Goal: Task Accomplishment & Management: Manage account settings

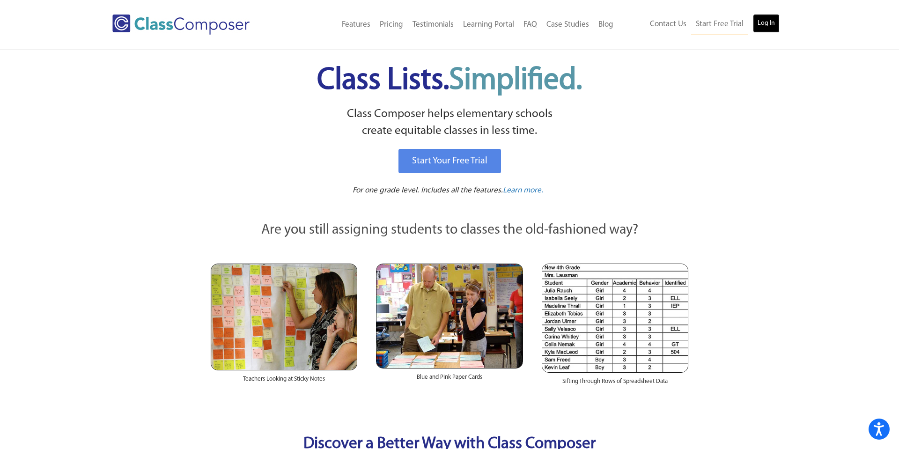
click at [764, 21] on link "Log In" at bounding box center [766, 23] width 27 height 19
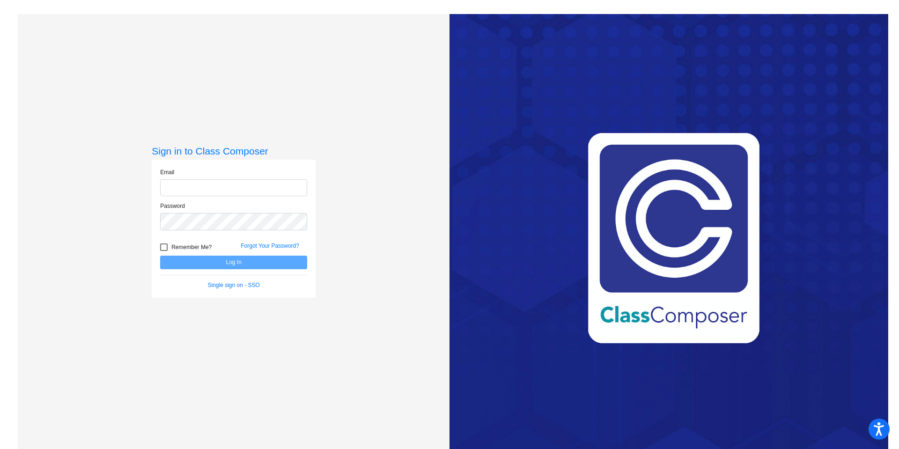
type input "[EMAIL_ADDRESS][DOMAIN_NAME]"
click at [297, 265] on button "Log In" at bounding box center [233, 263] width 147 height 14
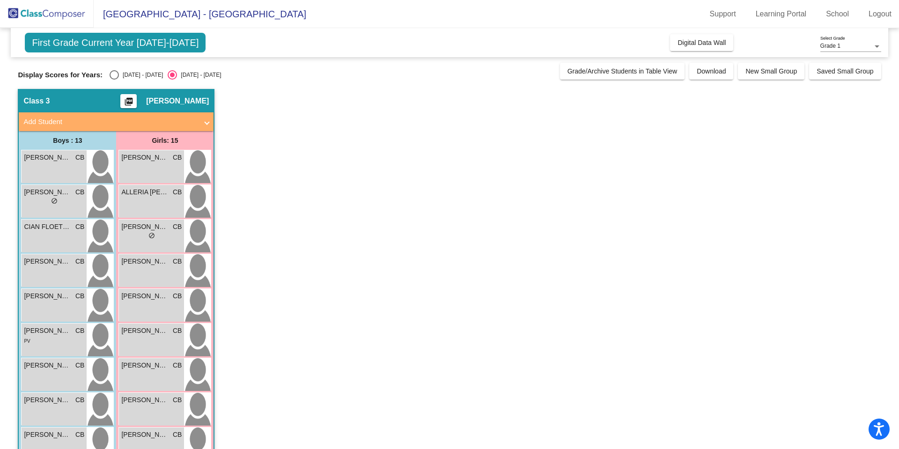
click at [127, 73] on div "[DATE] - [DATE]" at bounding box center [141, 75] width 44 height 8
click at [114, 80] on input "[DATE] - [DATE]" at bounding box center [114, 80] width 0 height 0
radio input "true"
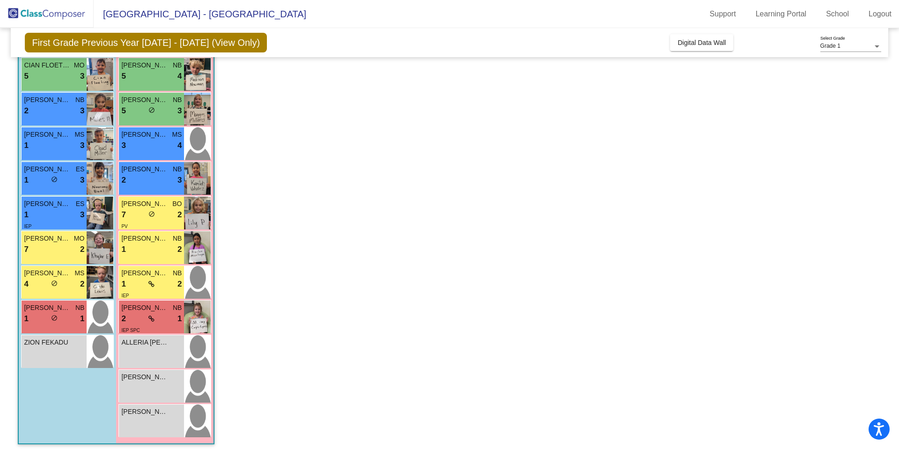
scroll to position [235, 0]
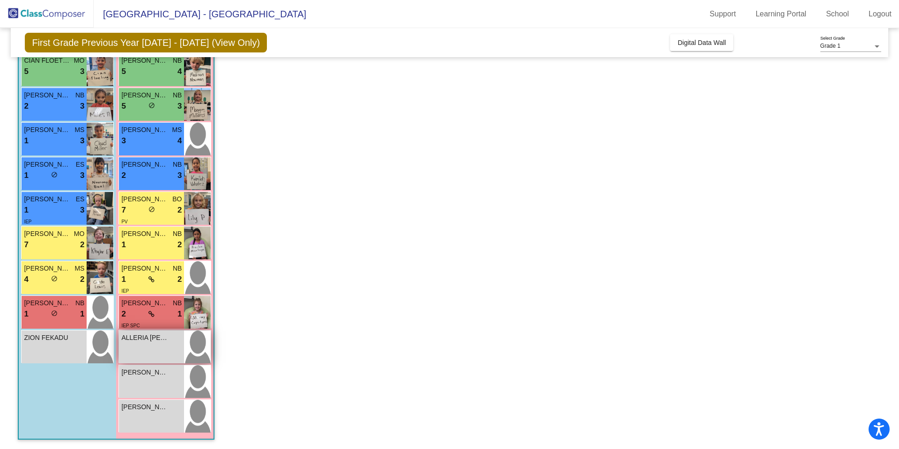
click at [139, 343] on div "ALLERIA [PERSON_NAME] lock do_not_disturb_alt" at bounding box center [151, 346] width 65 height 33
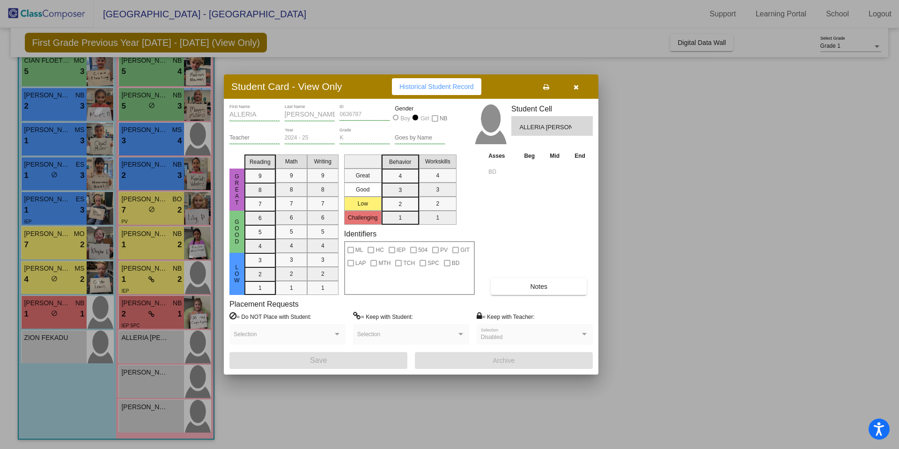
click at [148, 181] on div at bounding box center [449, 224] width 899 height 449
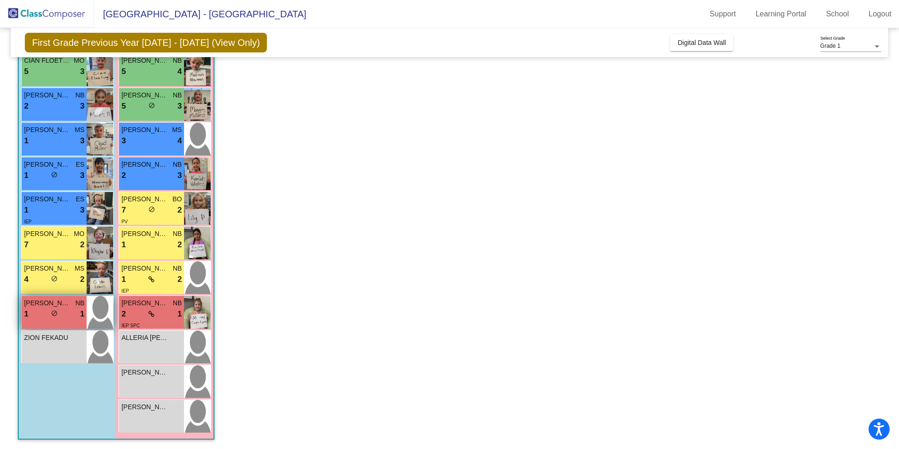
click at [43, 311] on div "1 lock do_not_disturb_alt 1" at bounding box center [54, 314] width 60 height 12
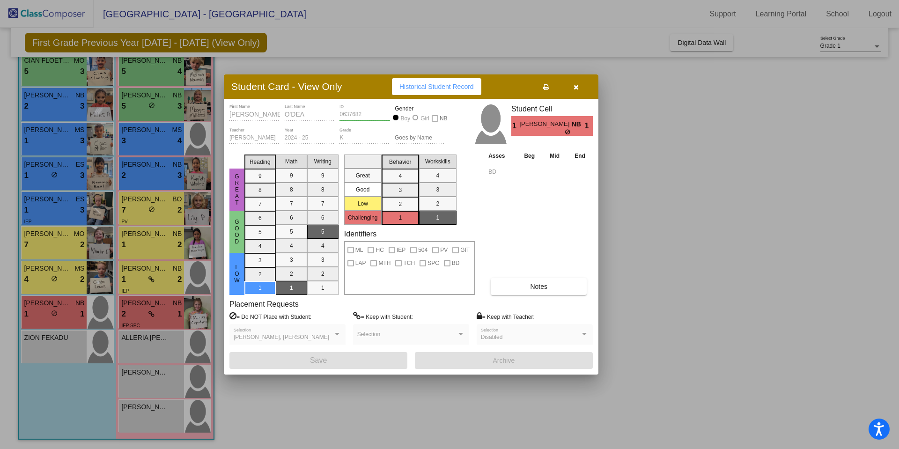
click at [275, 64] on div at bounding box center [449, 224] width 899 height 449
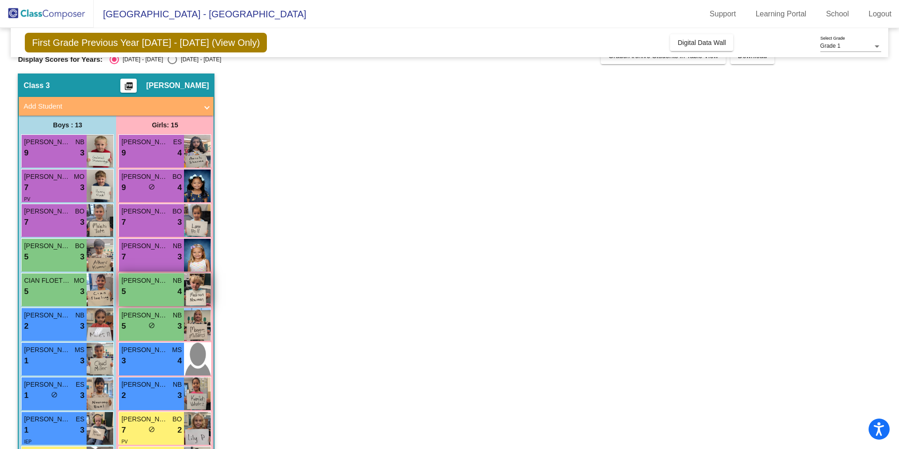
scroll to position [0, 0]
